Goal: Find contact information

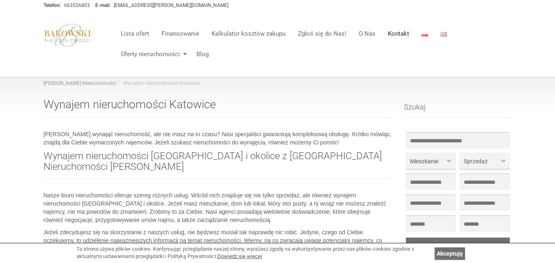
click at [399, 37] on link "Kontakt" at bounding box center [398, 33] width 34 height 16
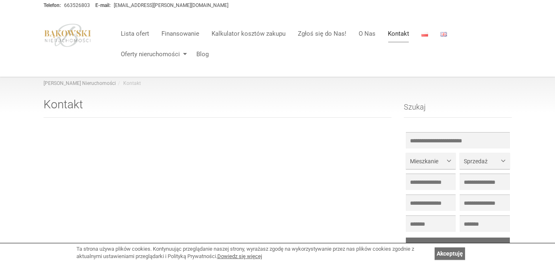
click at [396, 32] on link "Kontakt" at bounding box center [398, 33] width 34 height 16
click at [431, 162] on span "Mieszkanie" at bounding box center [427, 161] width 35 height 8
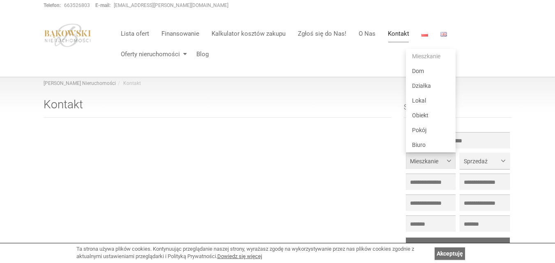
click at [450, 160] on span "button" at bounding box center [450, 160] width 0 height 0
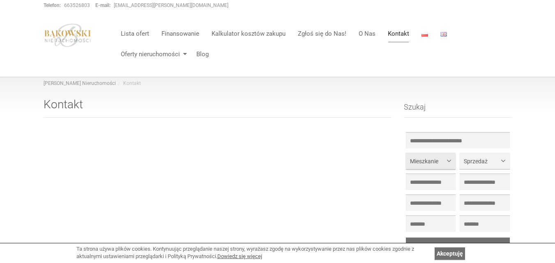
click at [450, 160] on span "button" at bounding box center [450, 160] width 0 height 0
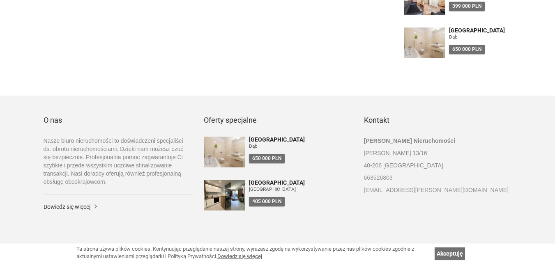
scroll to position [391, 0]
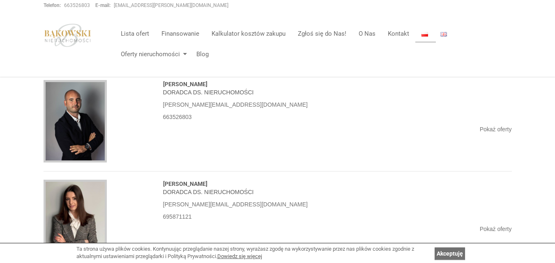
scroll to position [862, 0]
